Goal: Task Accomplishment & Management: Manage account settings

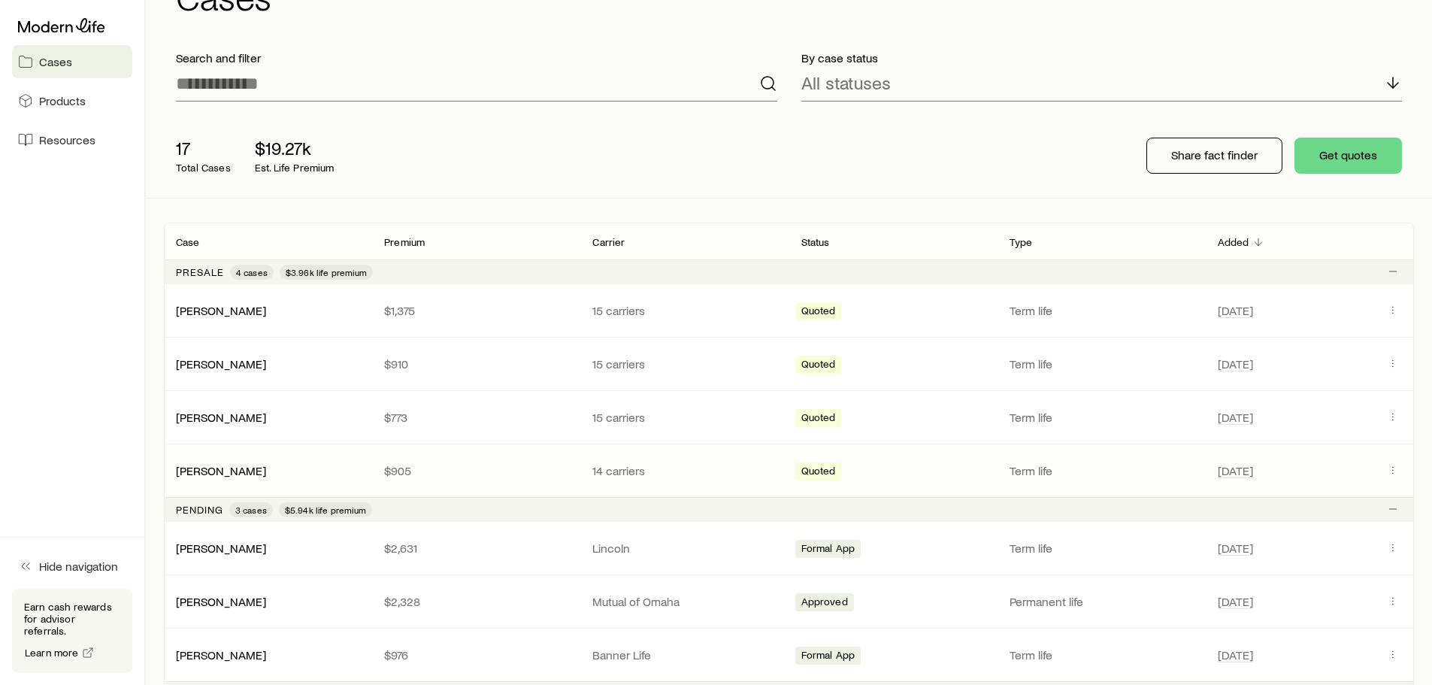
scroll to position [226, 0]
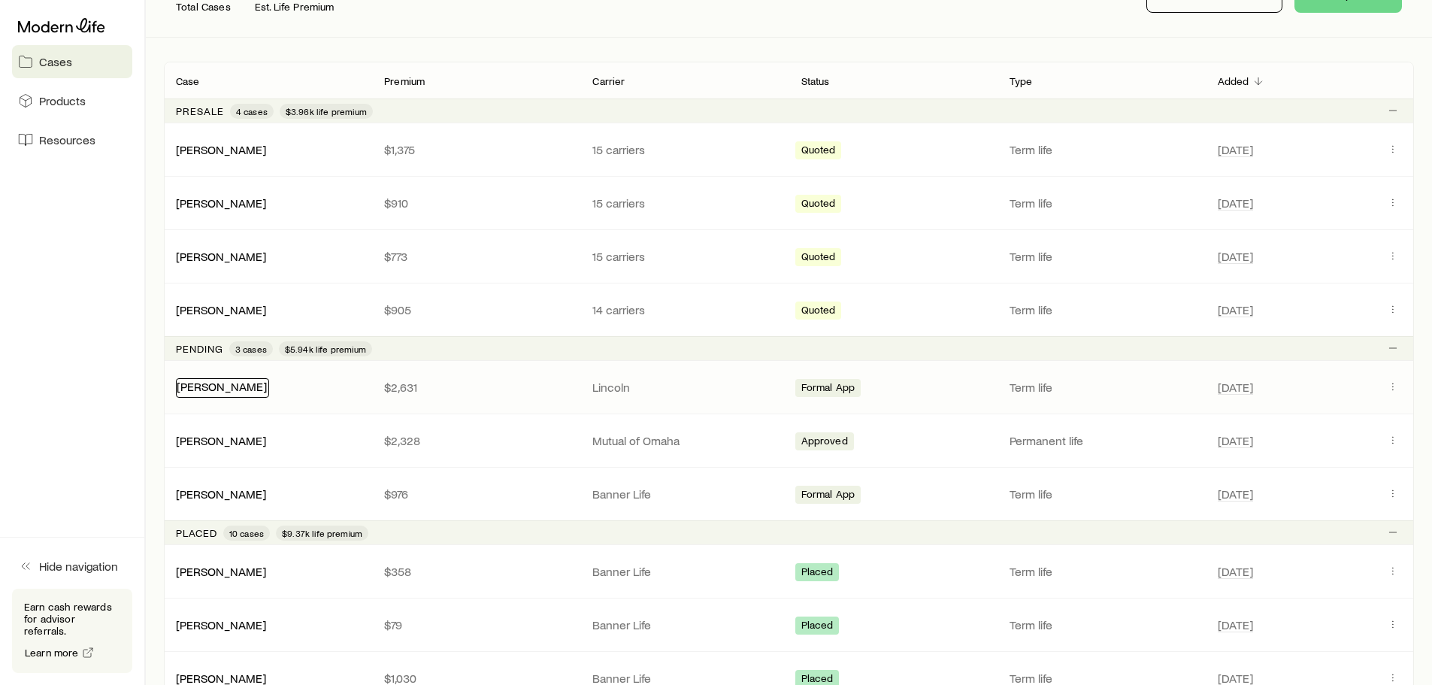
click at [234, 385] on link "[PERSON_NAME]" at bounding box center [222, 386] width 90 height 14
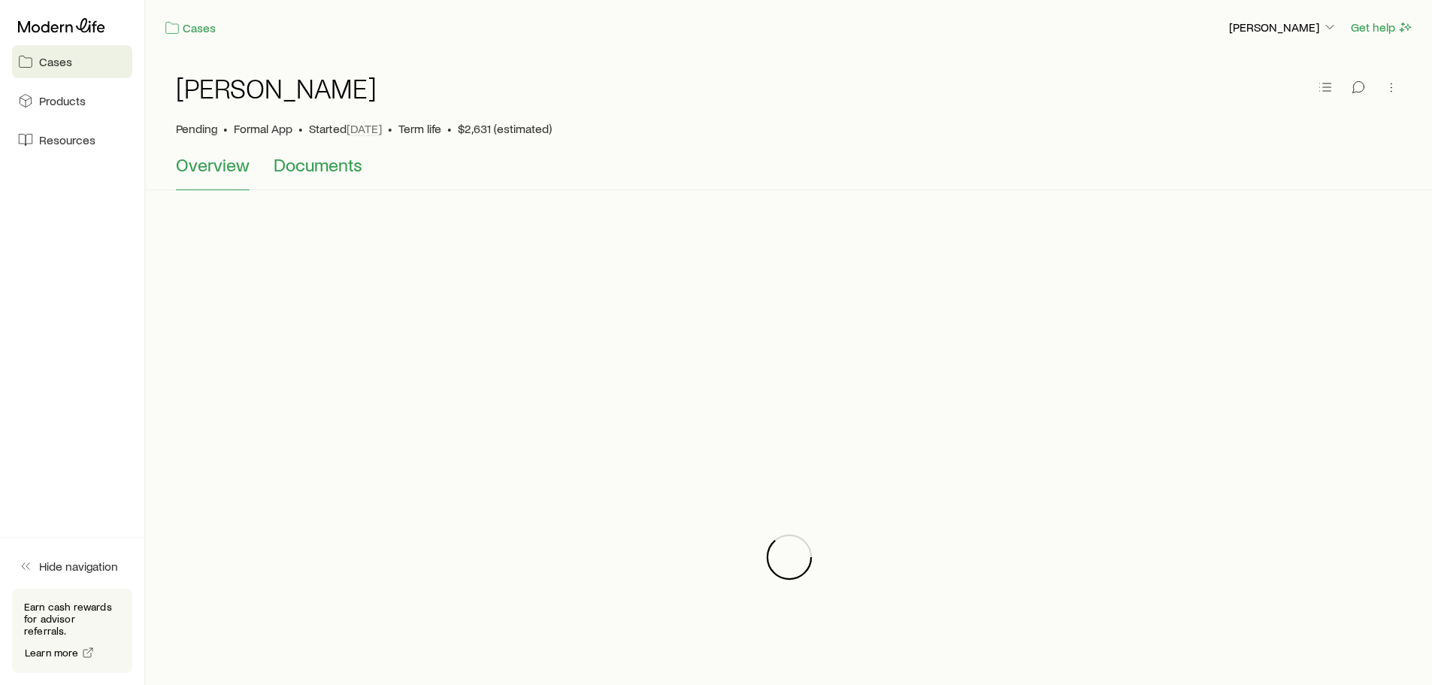
click at [329, 162] on span "Documents" at bounding box center [318, 164] width 89 height 21
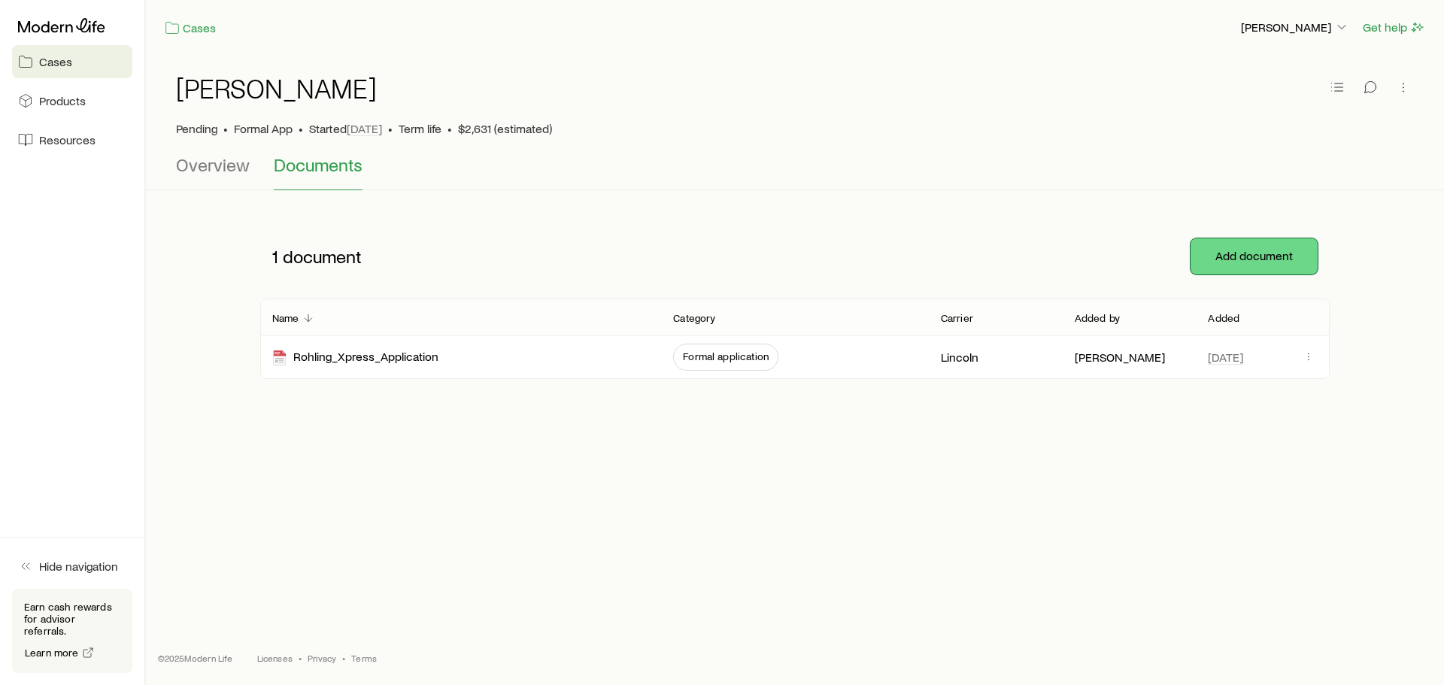
click at [1265, 253] on button "Add document" at bounding box center [1253, 256] width 127 height 36
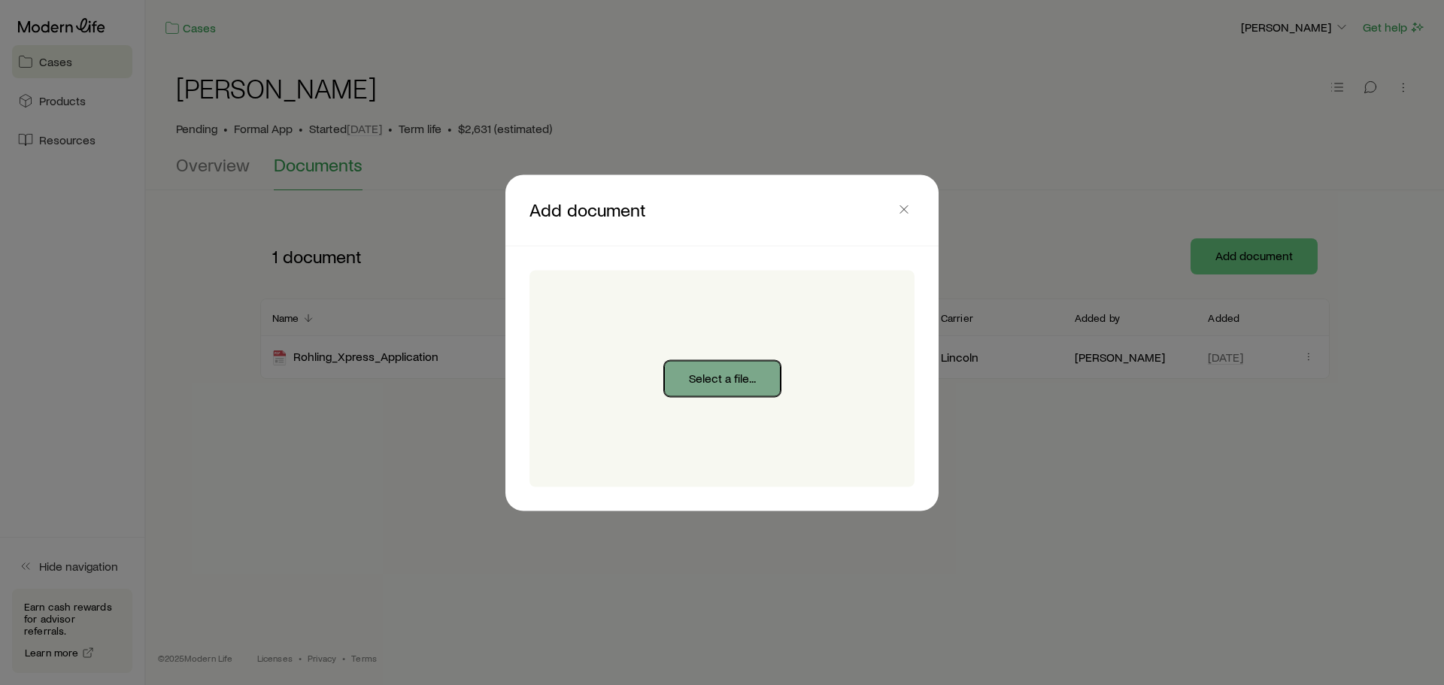
click at [698, 385] on button "Select a file..." at bounding box center [722, 378] width 117 height 36
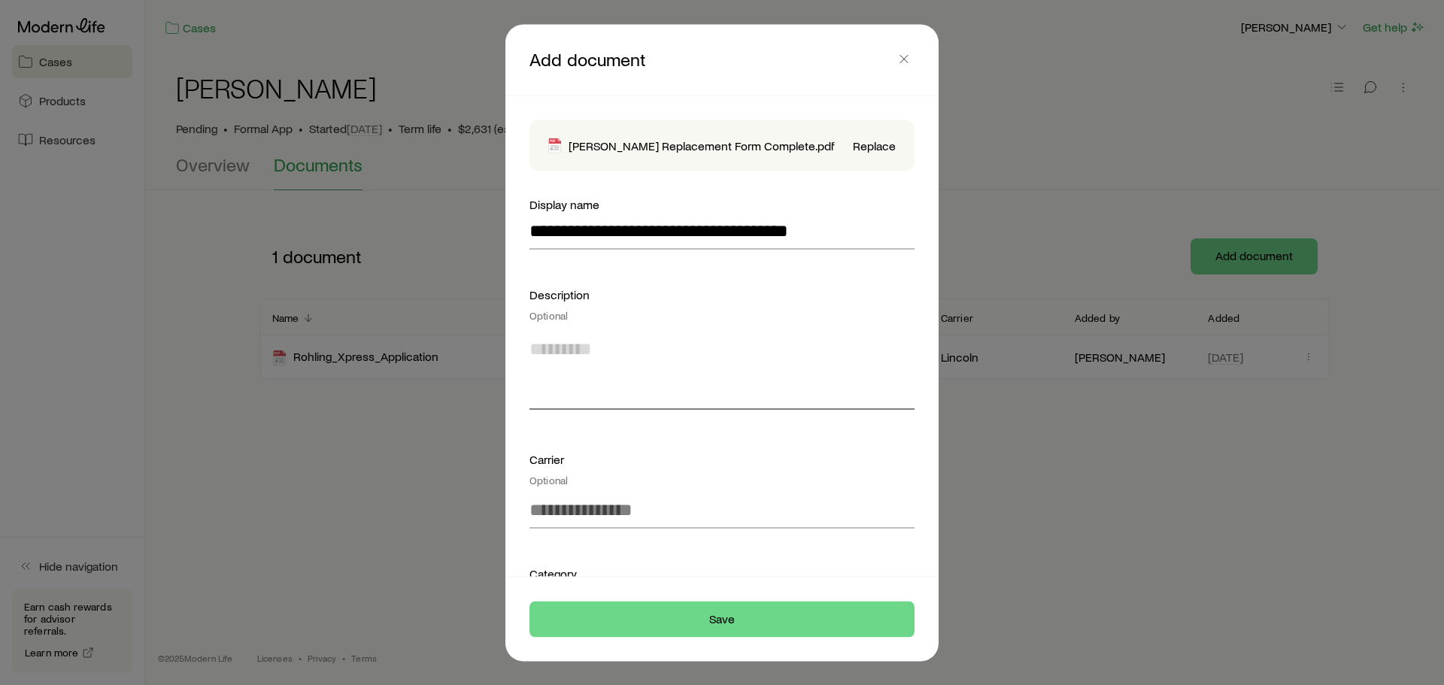
click at [568, 346] on textarea at bounding box center [721, 368] width 385 height 82
type textarea "**********"
click at [549, 494] on input at bounding box center [721, 510] width 385 height 36
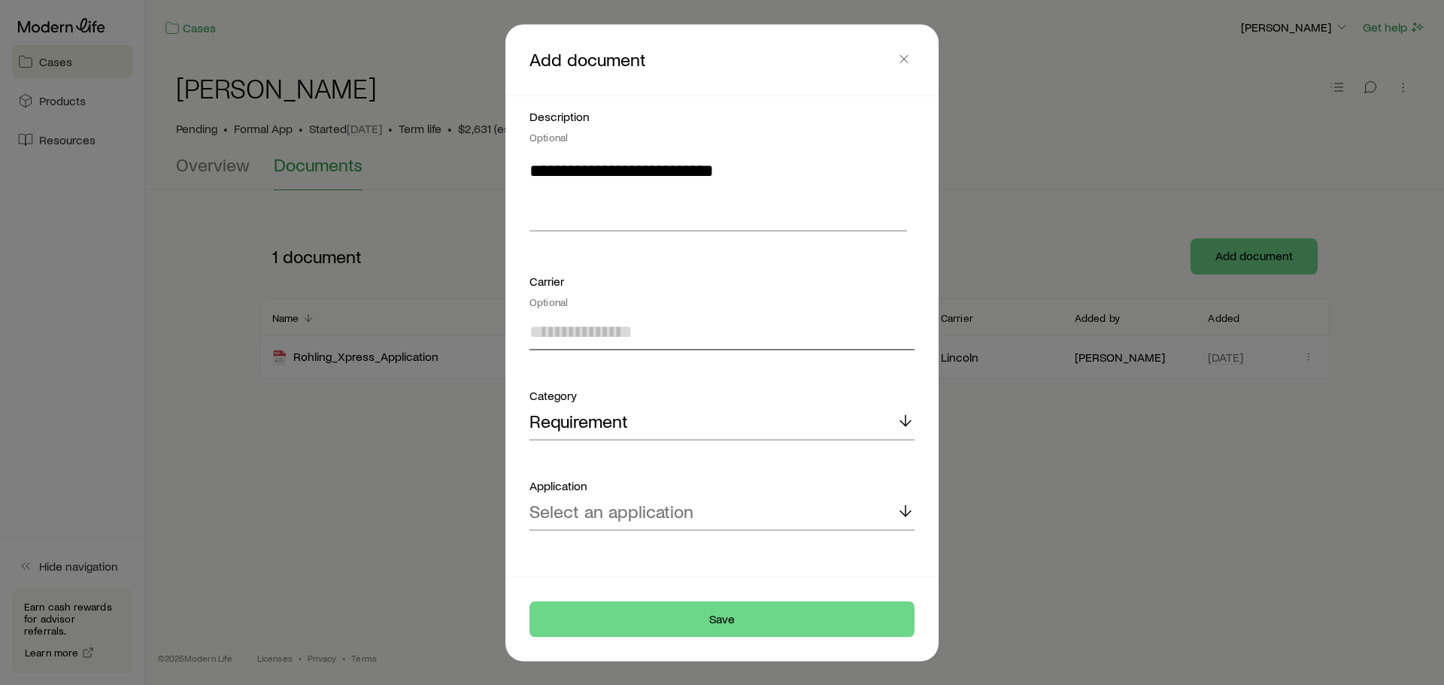
scroll to position [192, 0]
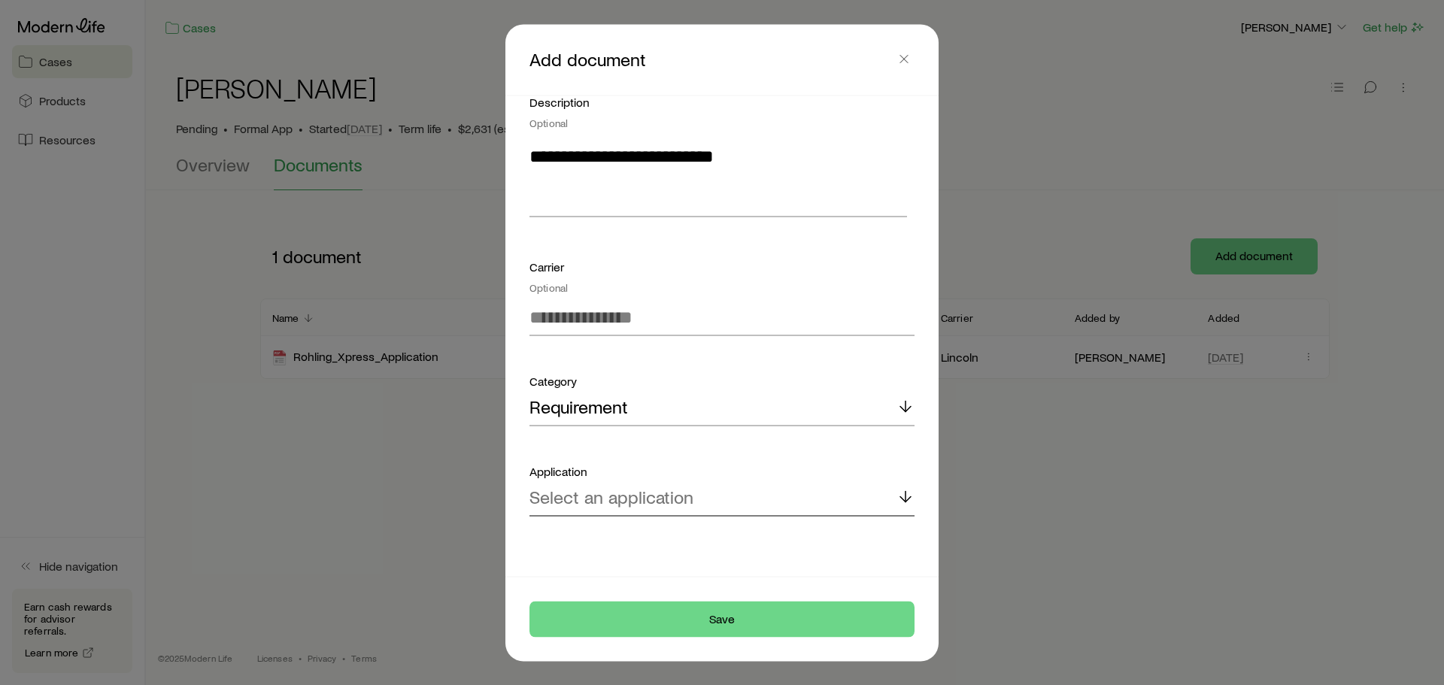
click at [632, 503] on p "Select an application" at bounding box center [611, 496] width 164 height 21
click at [638, 536] on span "Lincoln Lincoln LifeElements Level Term" at bounding box center [685, 538] width 313 height 22
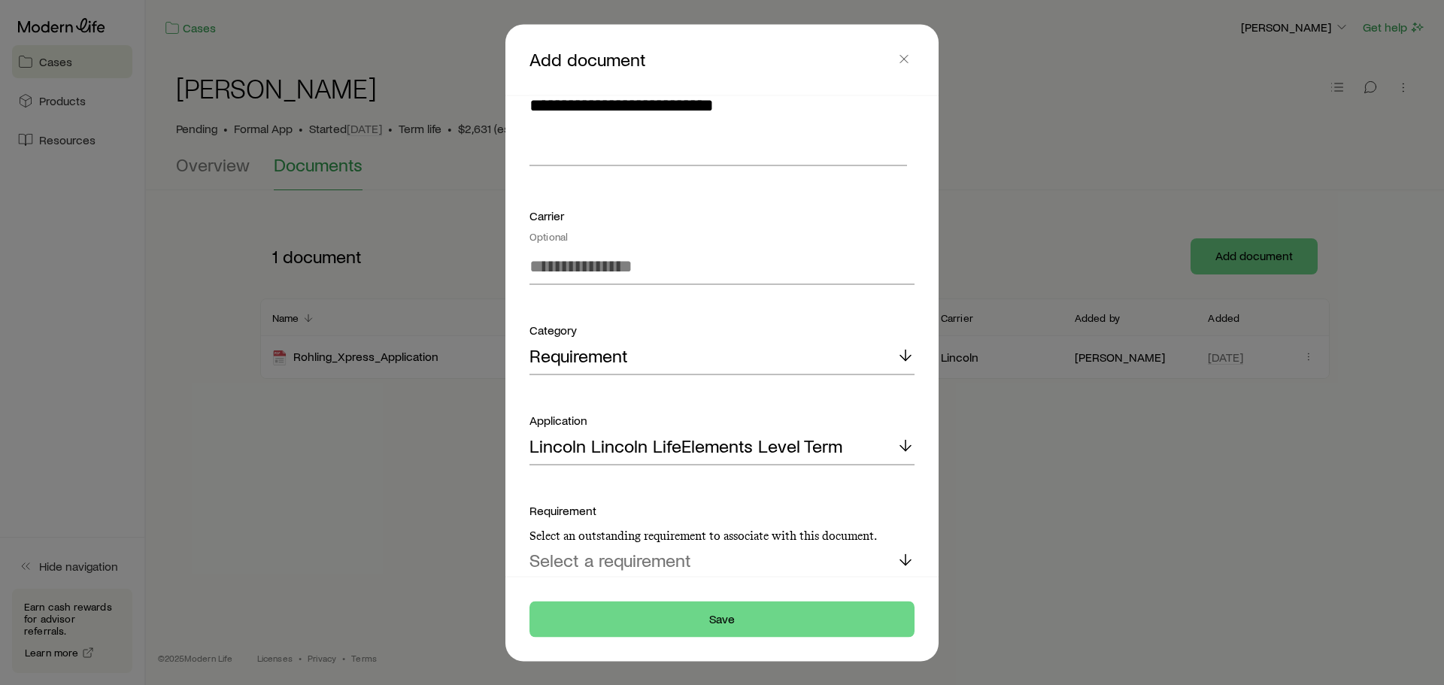
scroll to position [307, 0]
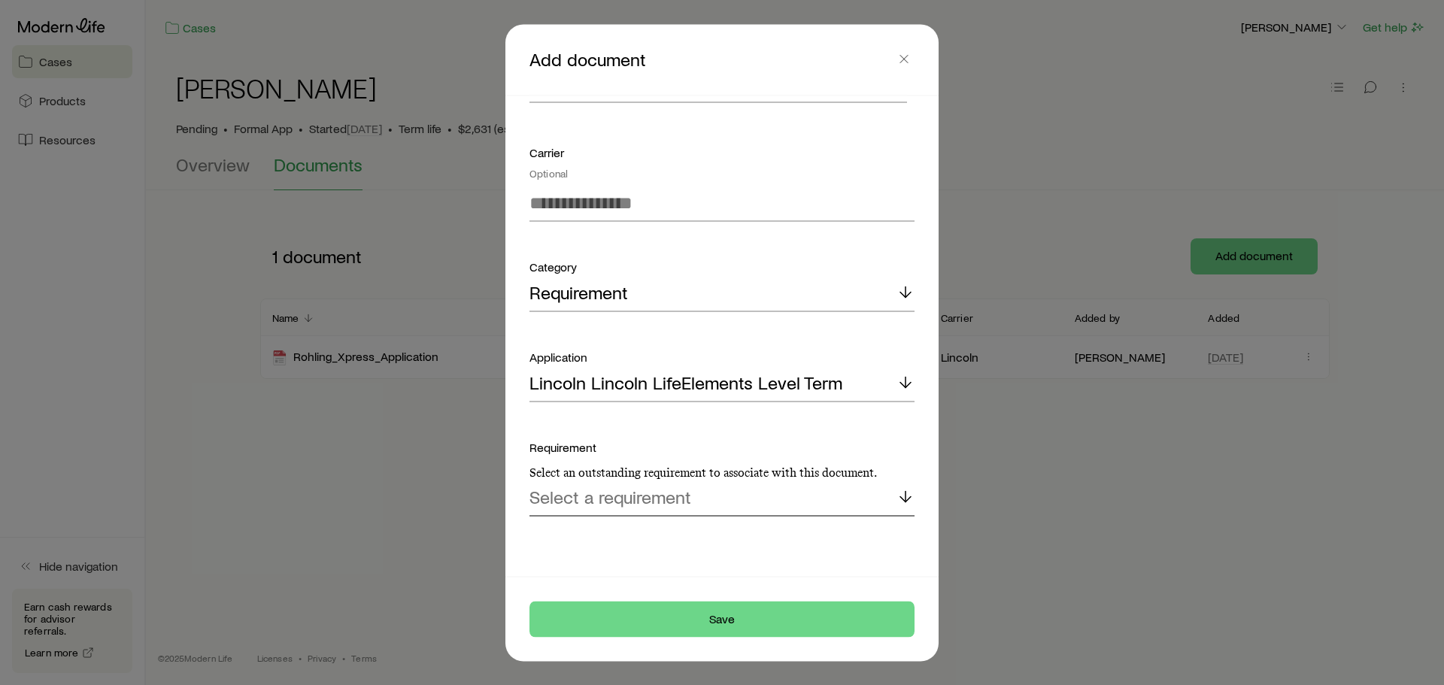
click at [644, 509] on div "Select a requirement" at bounding box center [721, 498] width 385 height 36
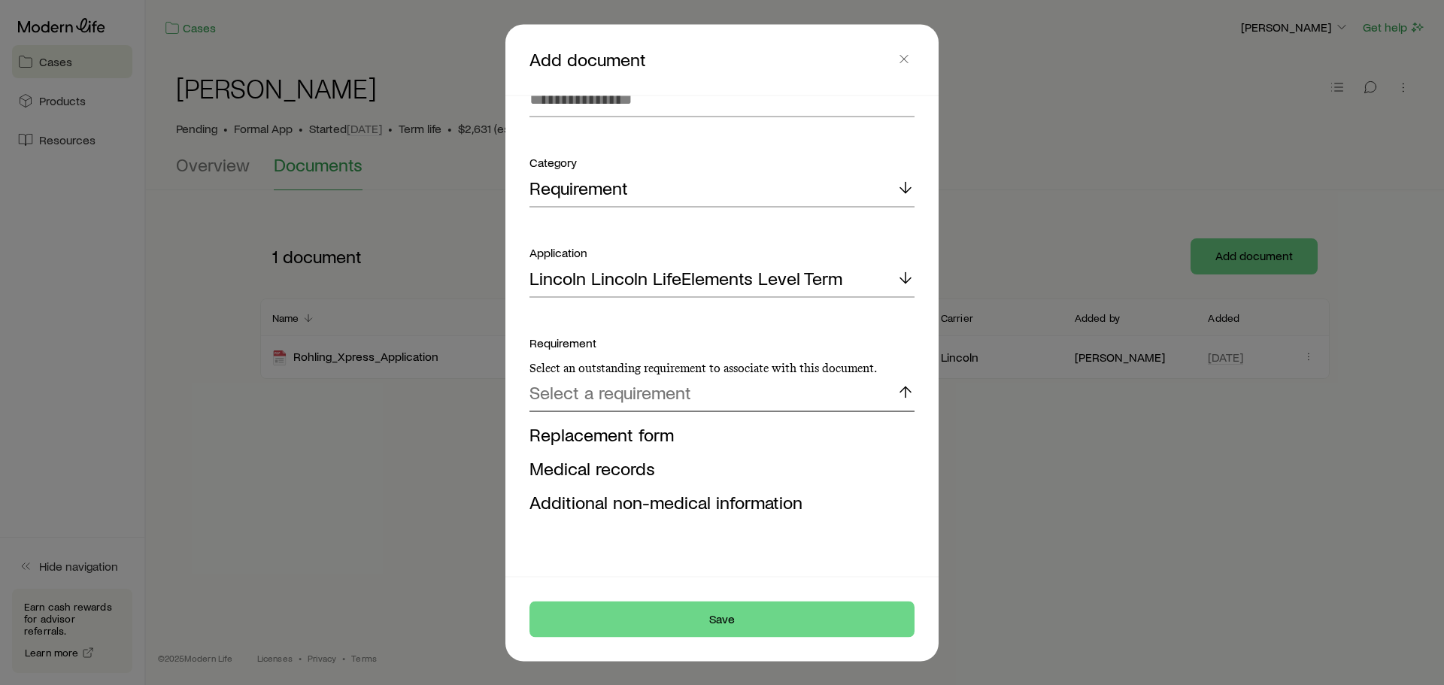
scroll to position [420, 0]
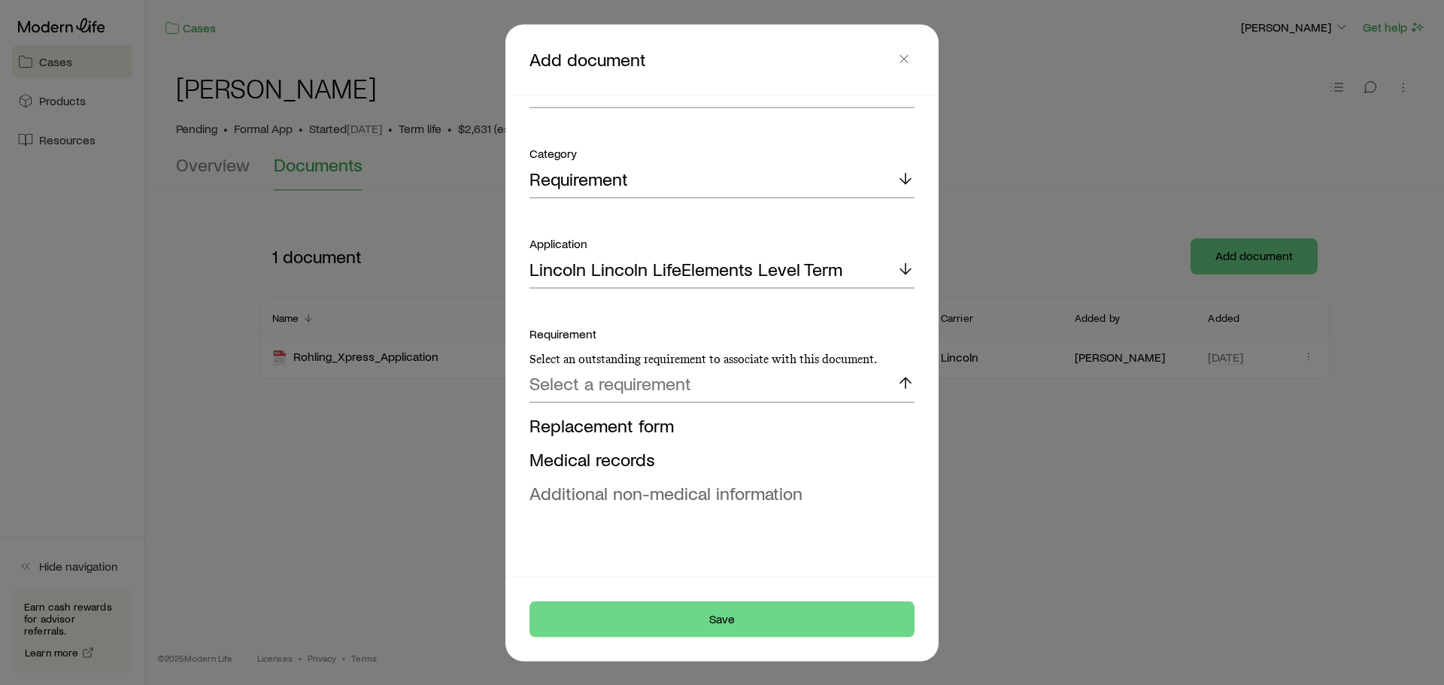
click at [629, 496] on span "Additional non-medical information" at bounding box center [665, 492] width 273 height 22
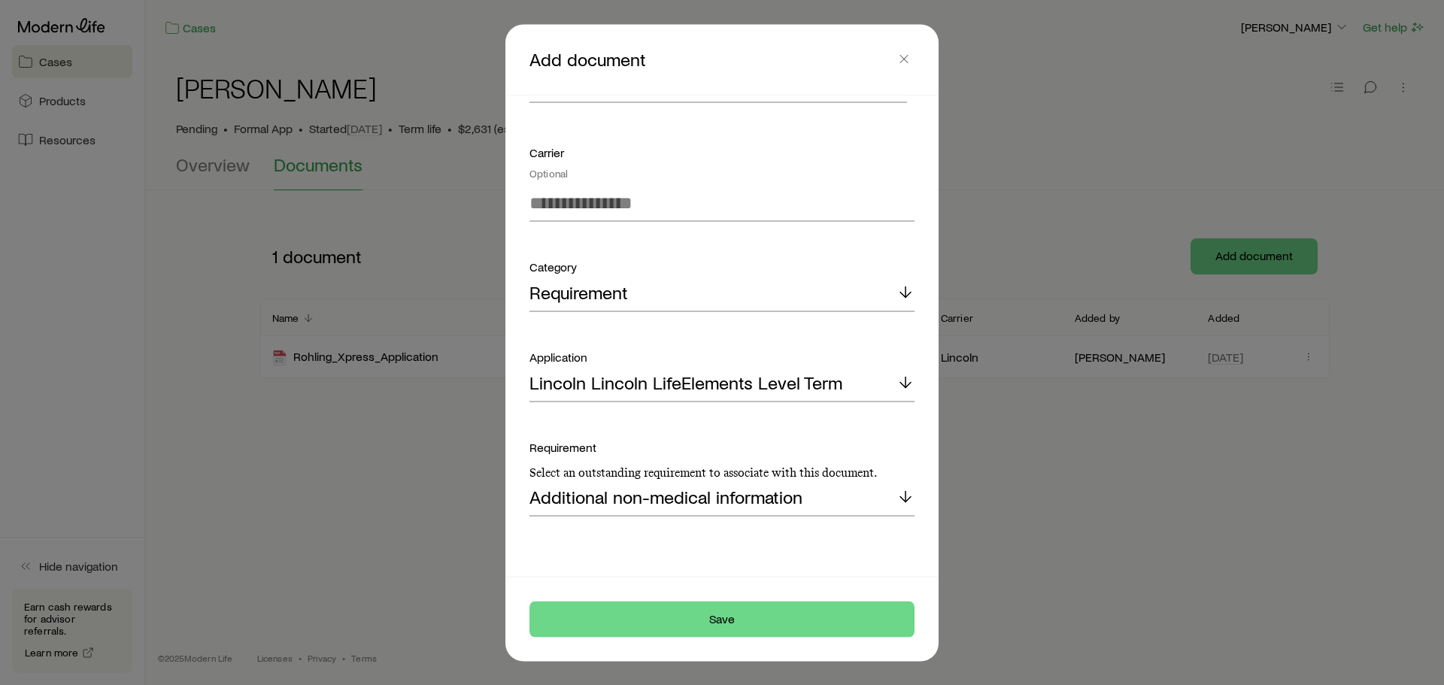
scroll to position [0, 0]
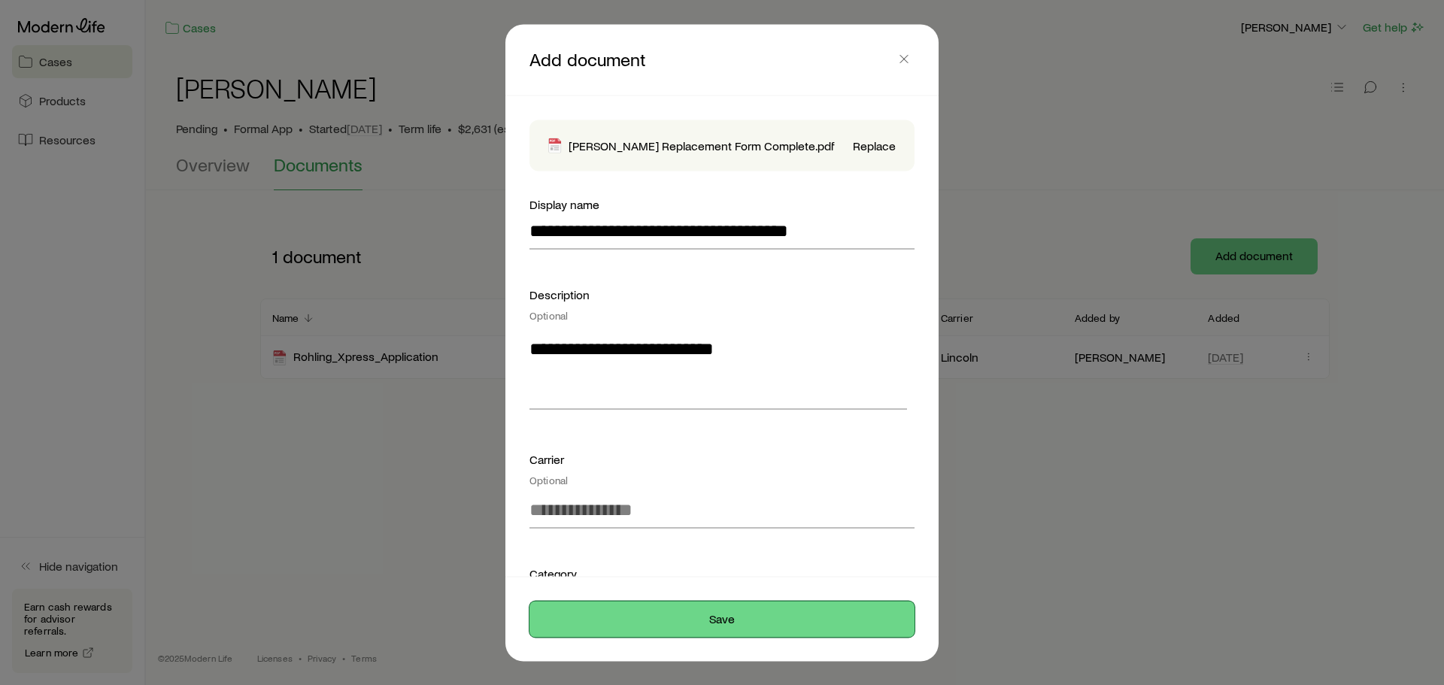
click at [679, 623] on button "Save" at bounding box center [721, 619] width 385 height 36
